Goal: Information Seeking & Learning: Compare options

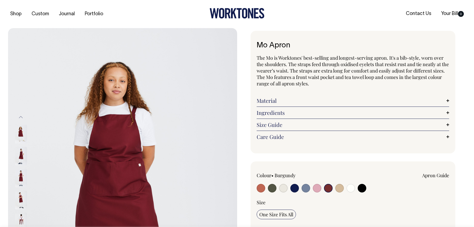
select select "Burgundy"
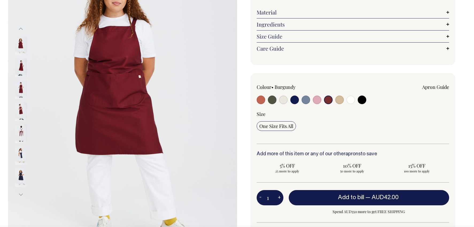
scroll to position [89, 0]
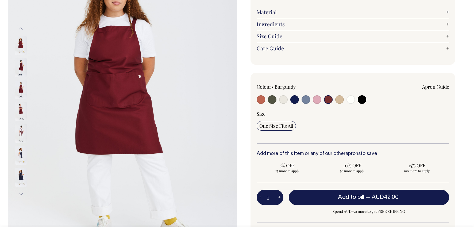
click at [305, 100] on input "radio" at bounding box center [306, 99] width 9 height 9
radio input "true"
select select "Blue/Grey"
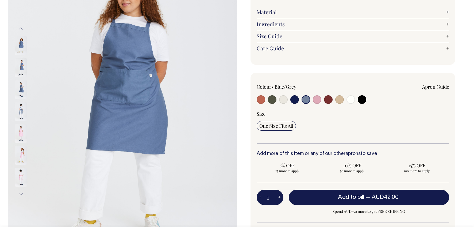
click at [262, 99] on input "radio" at bounding box center [261, 99] width 9 height 9
radio input "true"
select select "Rust"
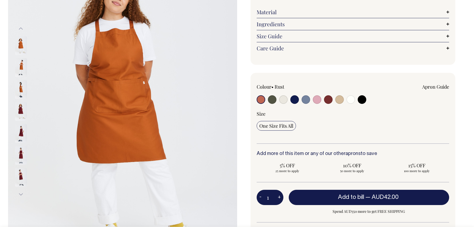
click at [307, 99] on input "radio" at bounding box center [306, 99] width 9 height 9
radio input "true"
select select "Blue/Grey"
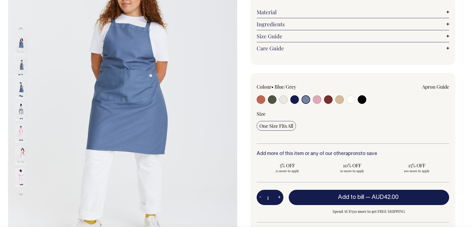
click at [318, 100] on input "radio" at bounding box center [317, 99] width 9 height 9
radio input "true"
select select "Pink"
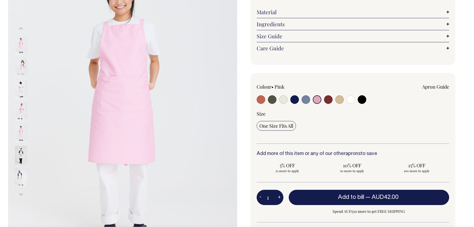
click at [306, 101] on input "radio" at bounding box center [306, 99] width 9 height 9
radio input "true"
select select "Blue/Grey"
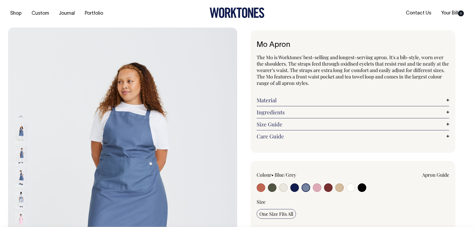
click at [326, 190] on input "radio" at bounding box center [328, 187] width 9 height 9
radio input "true"
select select "Burgundy"
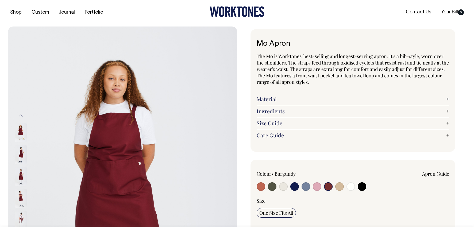
scroll to position [2, 0]
click at [307, 189] on input "radio" at bounding box center [306, 186] width 9 height 9
radio input "true"
select select "Blue/Grey"
